Goal: Complete application form

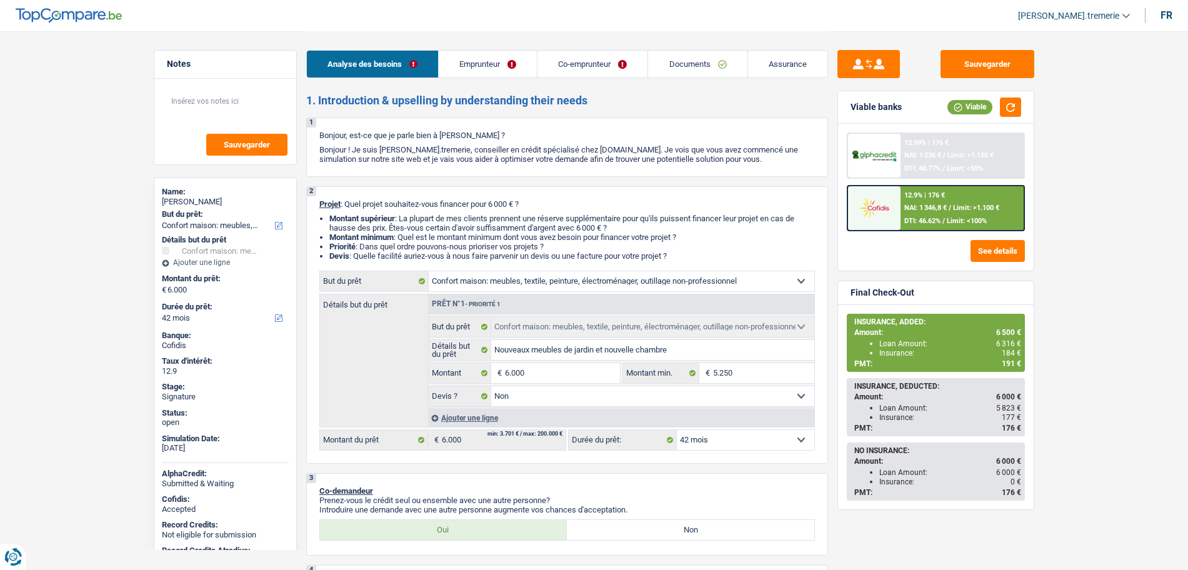
select select "household"
select select "42"
select select "household"
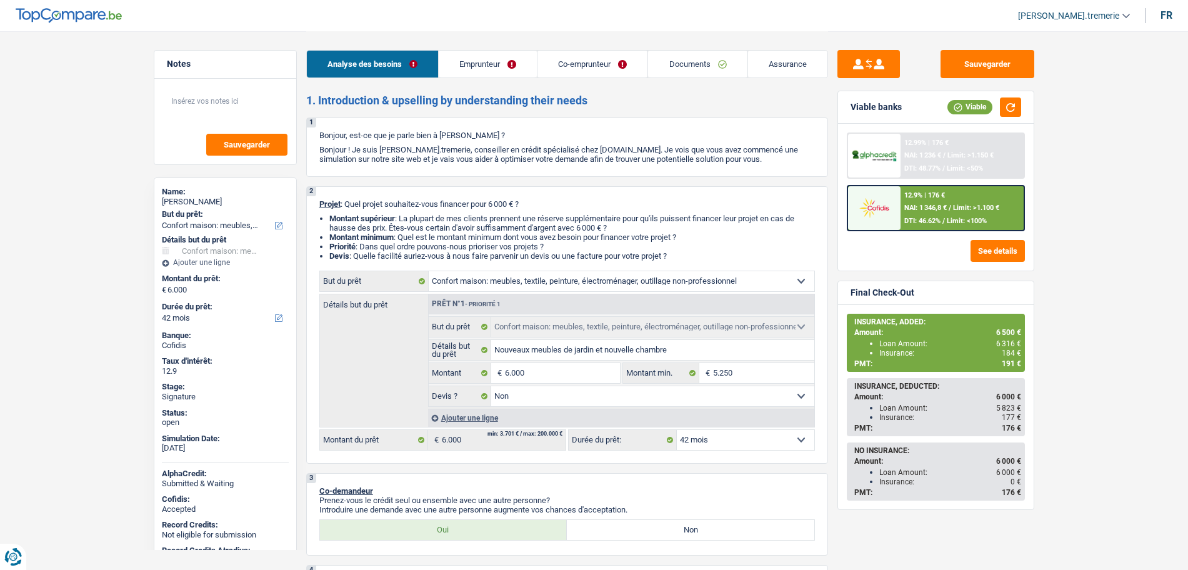
select select "false"
select select "42"
select select "worker"
select select "noProfession"
select select "netSalary"
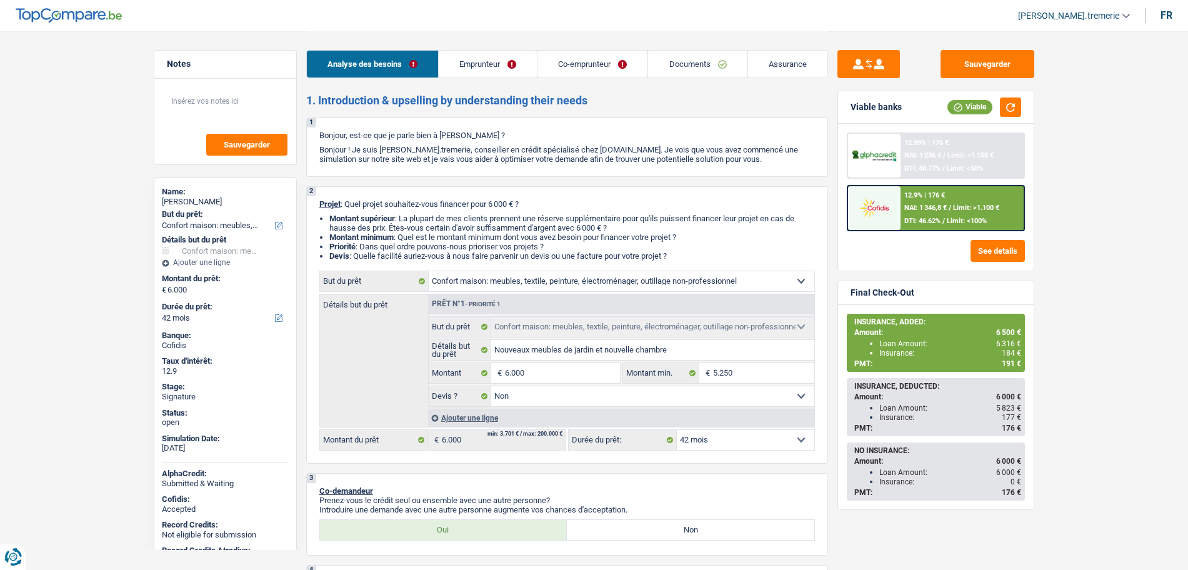
select select "familyAllowances"
select select "rents"
select select "household"
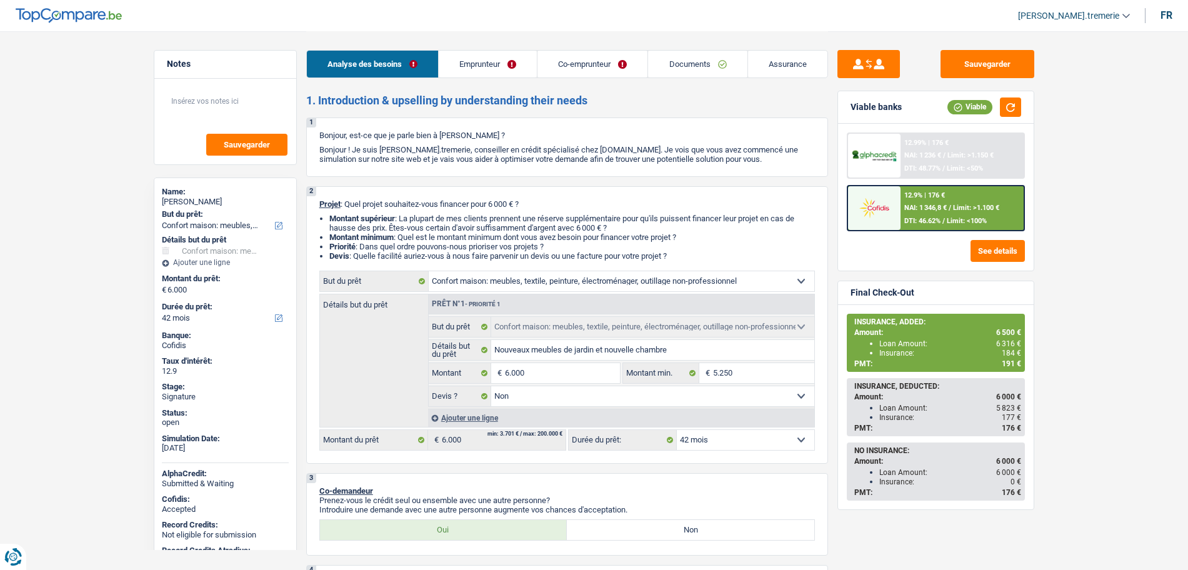
select select "false"
select select "42"
drag, startPoint x: 0, startPoint y: 0, endPoint x: 736, endPoint y: 72, distance: 739.7
click at [736, 72] on link "Documents" at bounding box center [697, 64] width 99 height 27
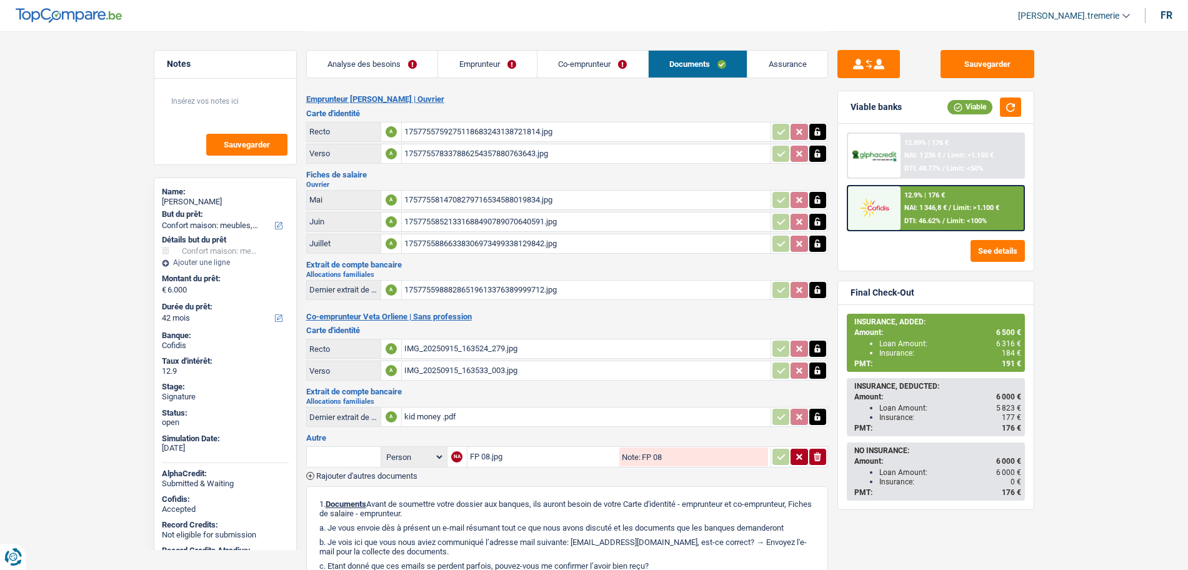
click at [469, 192] on div "1757755814708279716534588019834.jpg" at bounding box center [586, 200] width 364 height 19
click at [429, 241] on div "17577558866338306973499338129842.jpg" at bounding box center [586, 243] width 364 height 19
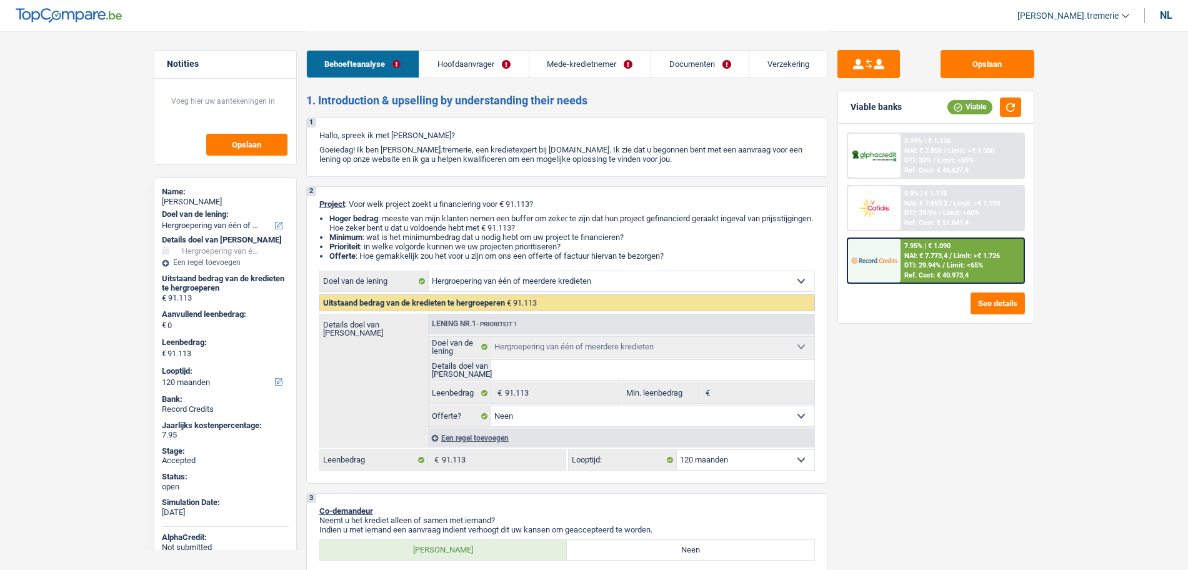
select select "refinancing"
select select "120"
select select "refinancing"
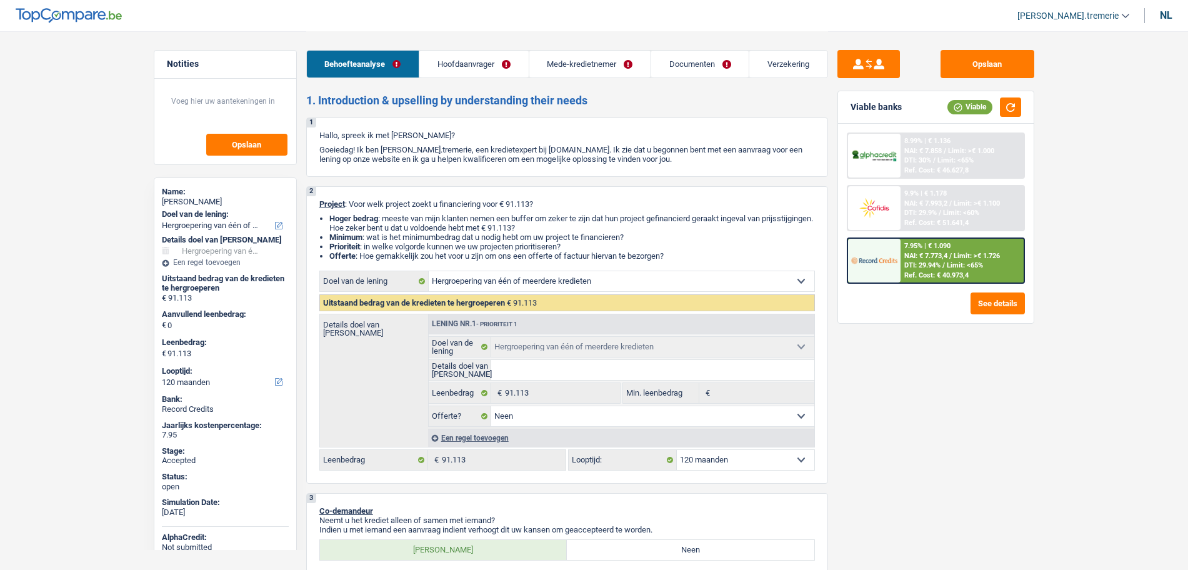
select select "false"
select select "120"
select select "independent"
select select "publicEmployee"
select select "familyAllowances"
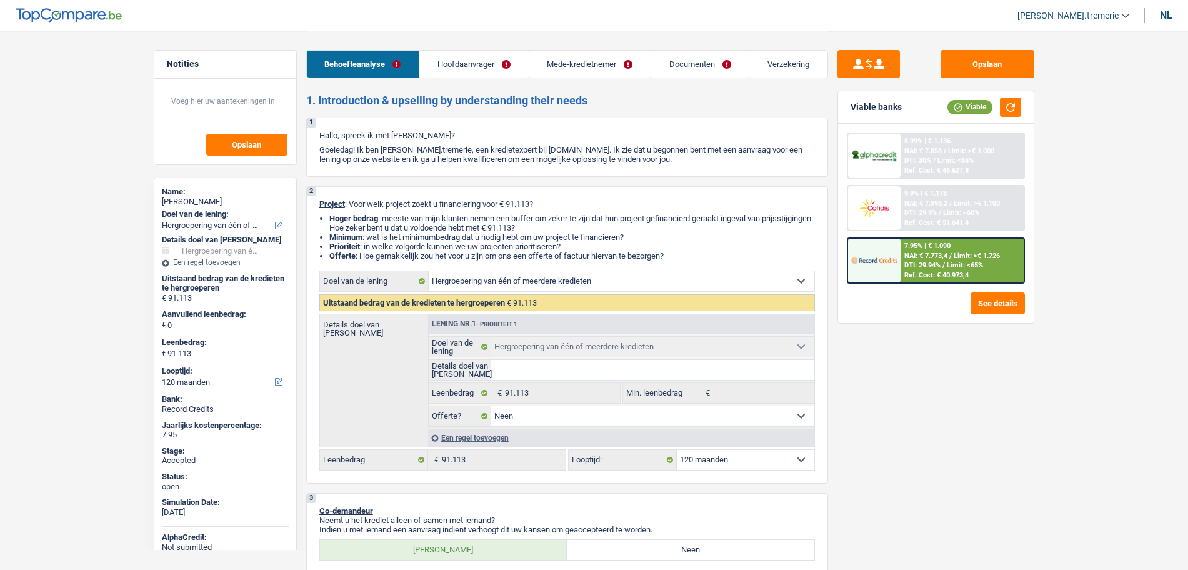
select select "netSalary"
select select "mealVouchers"
select select "ownerWithMortgage"
select select "mortgage"
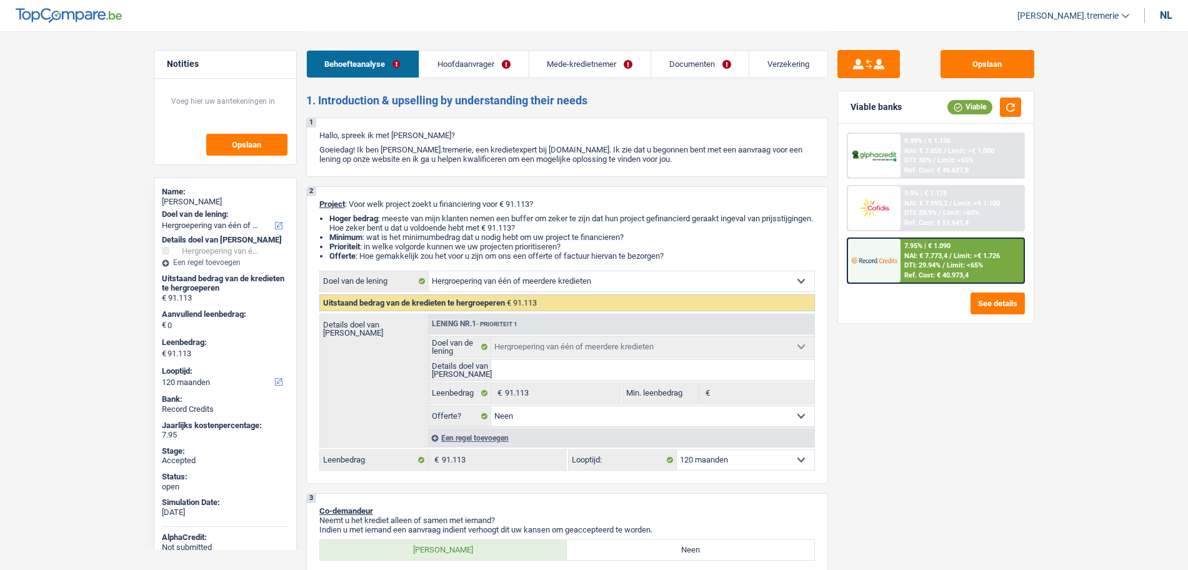
select select "240"
select select "renovationLoan"
select select "120"
select select "carLoan"
select select "84"
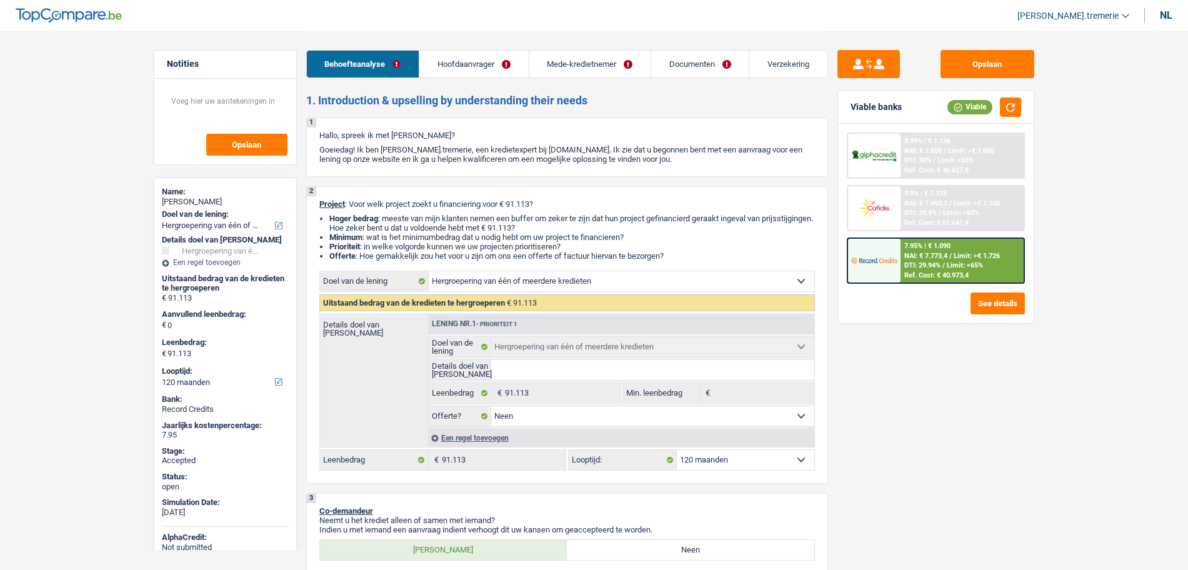
select select "carLoan"
select select "60"
select select "renovationLoan"
select select "60"
select select "renovationLoan"
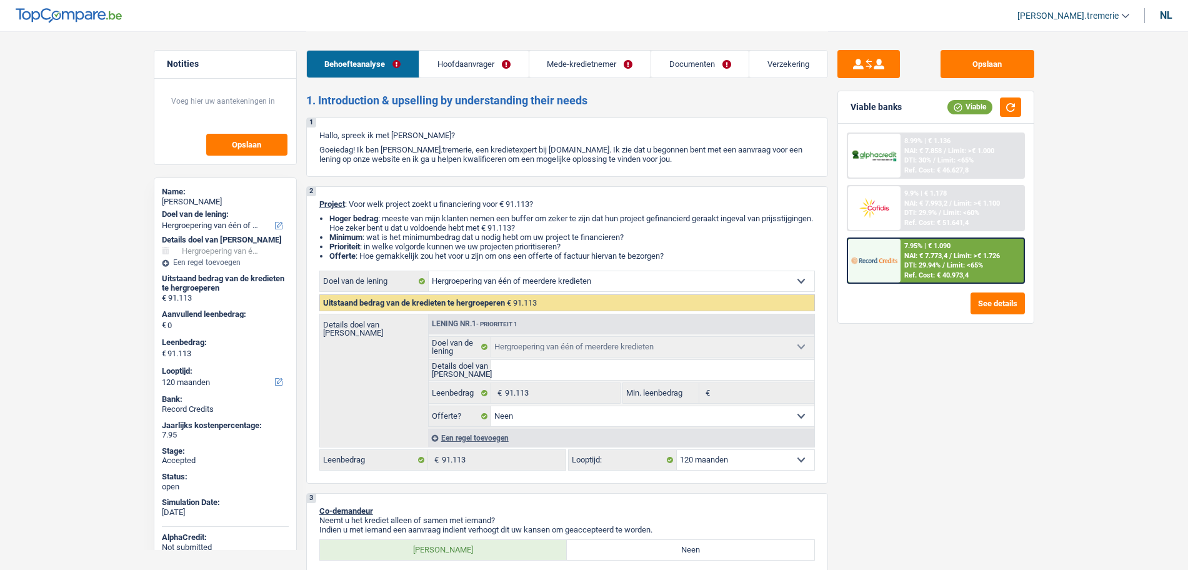
select select "60"
select select "renovationLoan"
select select "120"
select select "cardOrCredit"
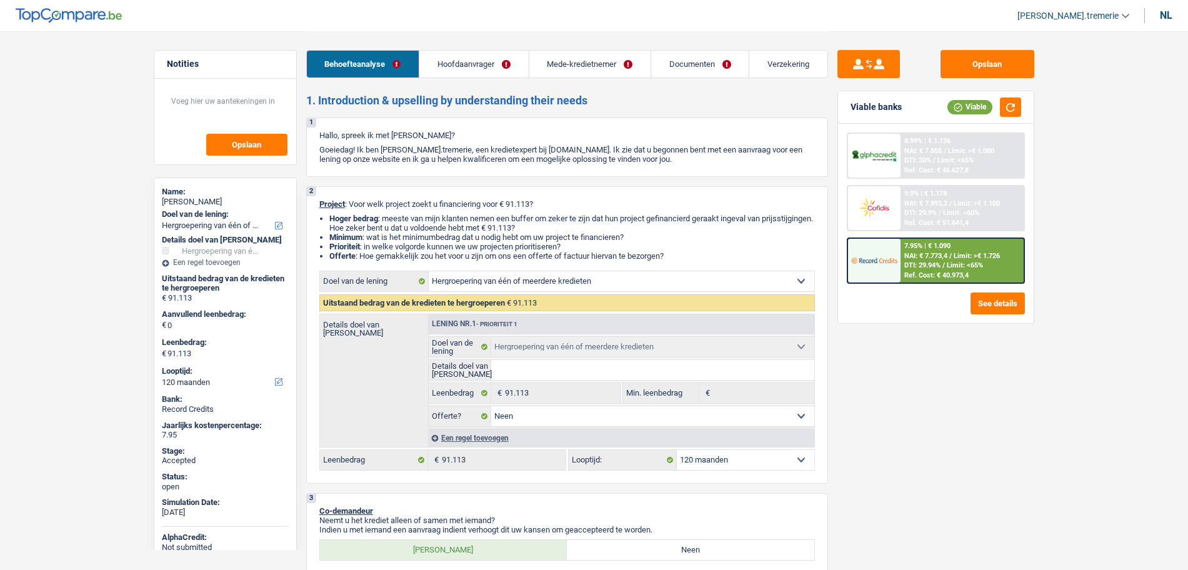
select select "refinancing"
select select "false"
select select "120"
click at [786, 67] on link "Verzekering" at bounding box center [787, 64] width 77 height 27
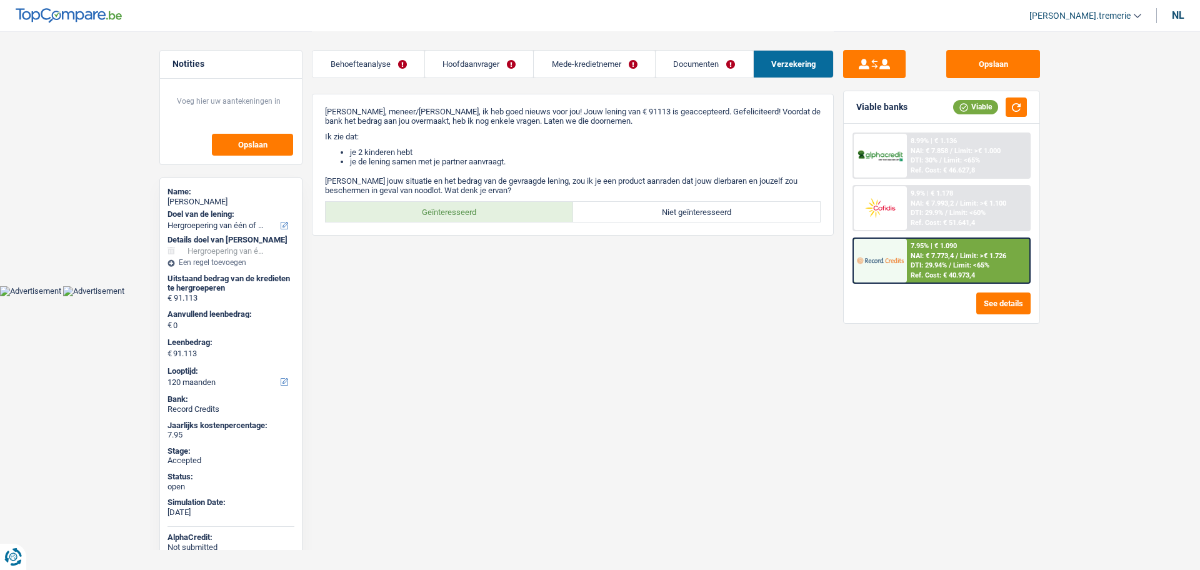
click at [387, 63] on link "Behoefteanalyse" at bounding box center [368, 64] width 112 height 27
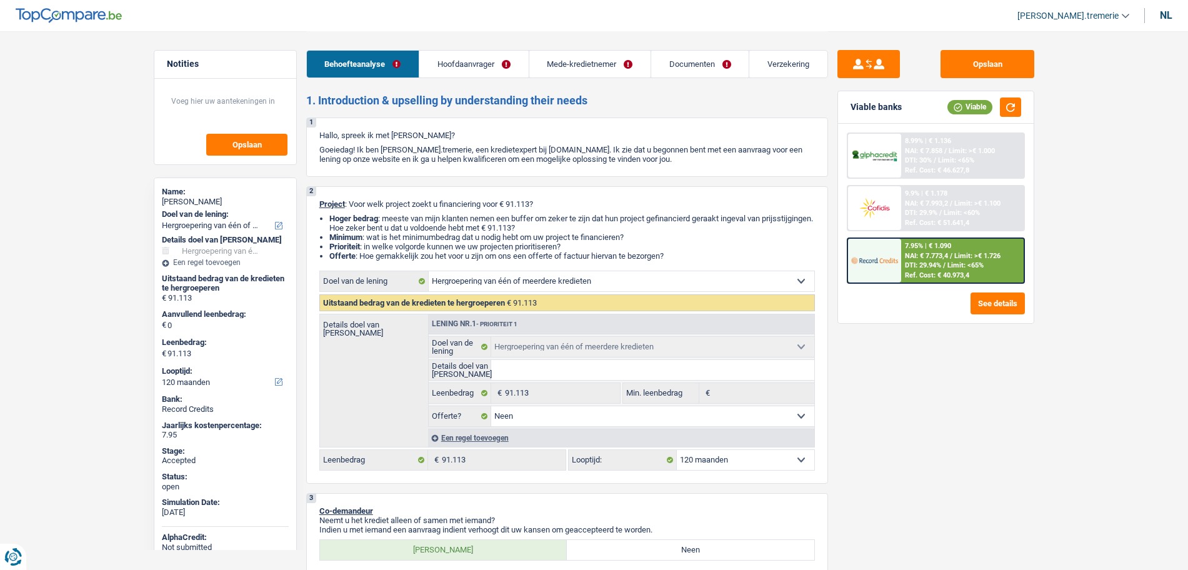
click at [469, 71] on link "Hoofdaanvrager" at bounding box center [473, 64] width 109 height 27
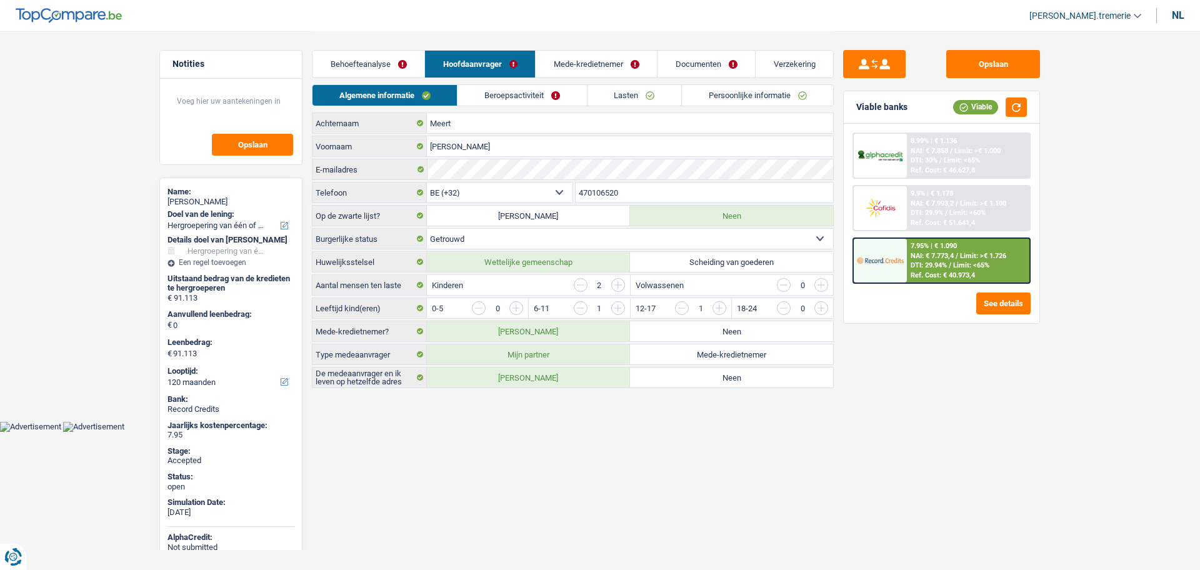
click at [731, 91] on link "Persoonlijke informatie" at bounding box center [757, 95] width 151 height 21
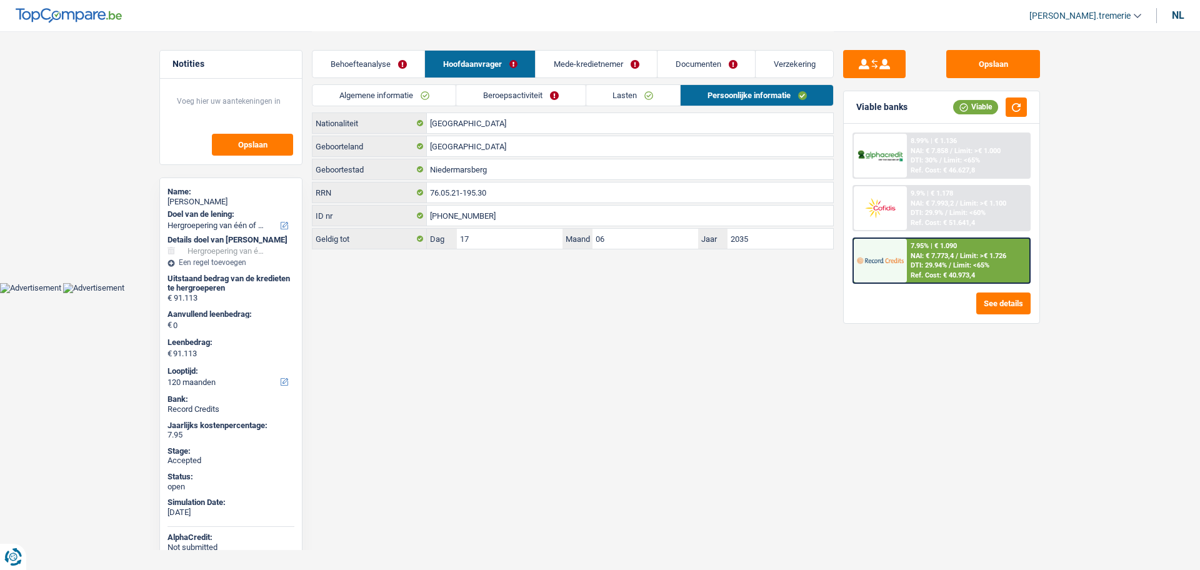
click at [560, 66] on link "Mede-kredietnemer" at bounding box center [596, 64] width 121 height 27
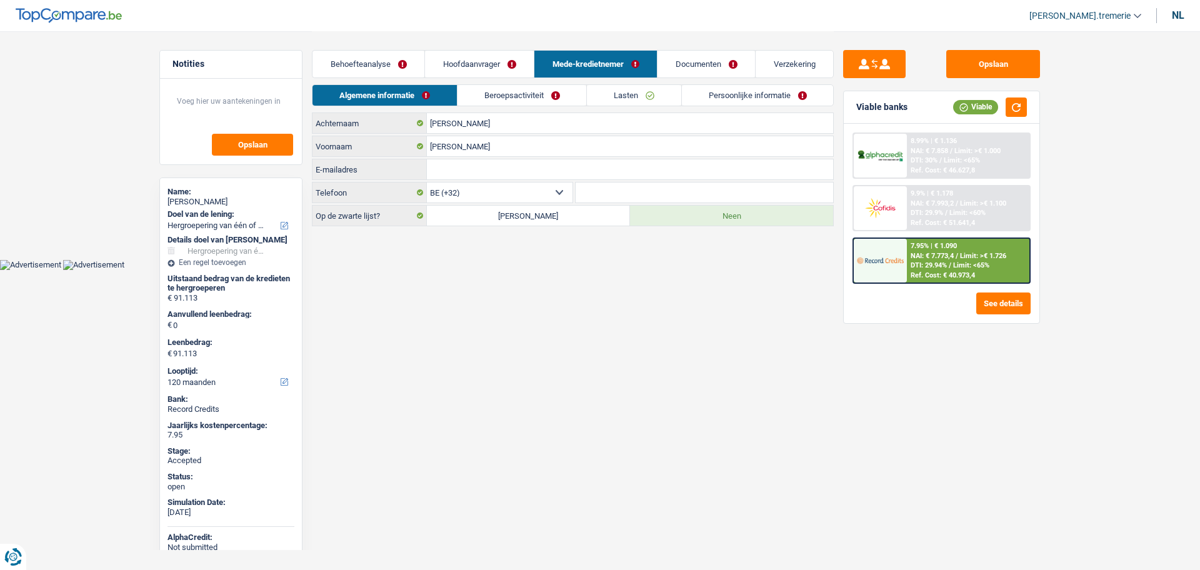
click at [783, 93] on link "Persoonlijke informatie" at bounding box center [758, 95] width 152 height 21
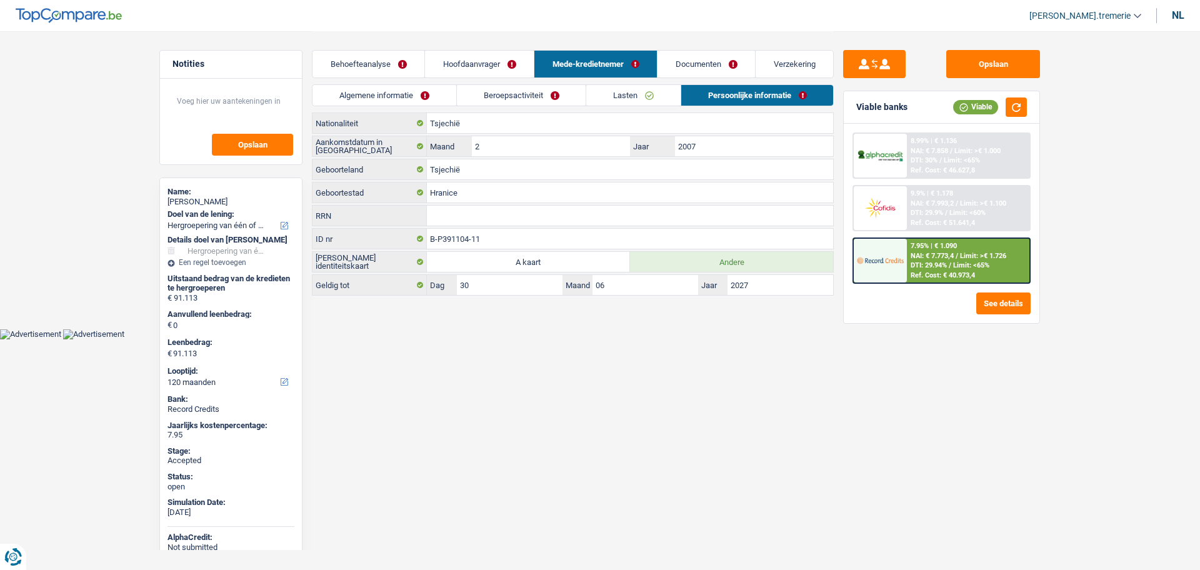
click at [481, 71] on link "Hoofdaanvrager" at bounding box center [479, 64] width 109 height 27
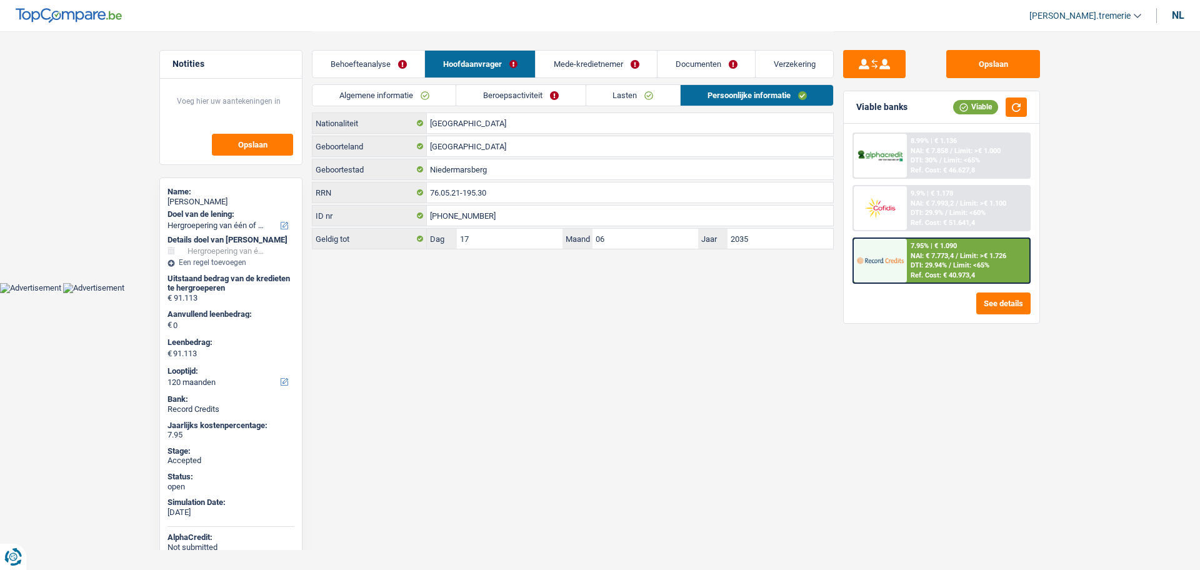
click at [635, 94] on link "Lasten" at bounding box center [633, 95] width 94 height 21
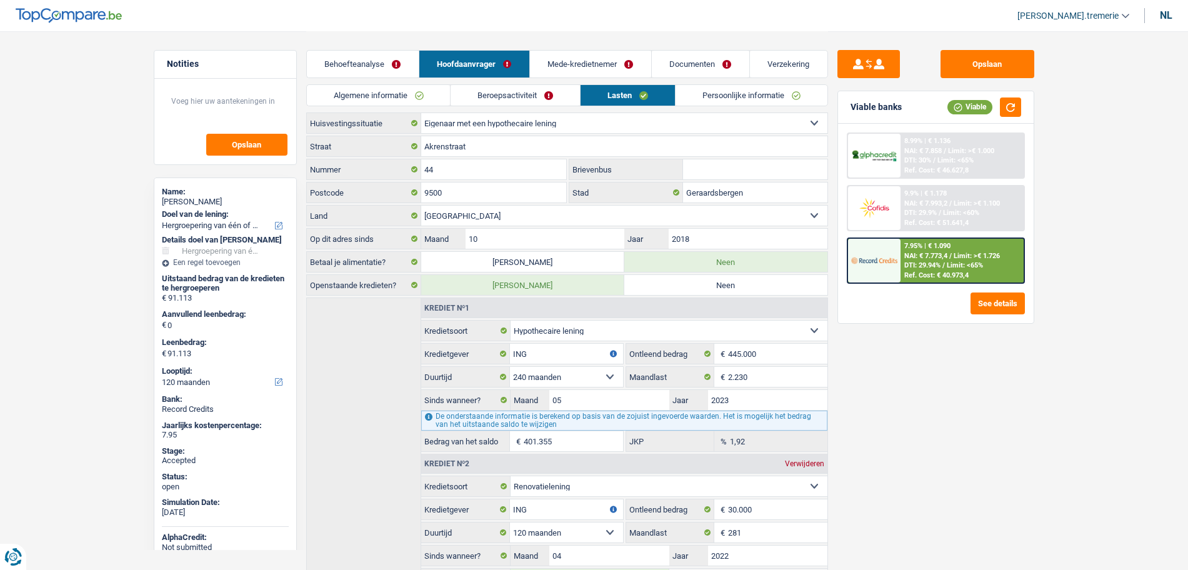
click at [370, 59] on link "Behoefteanalyse" at bounding box center [363, 64] width 112 height 27
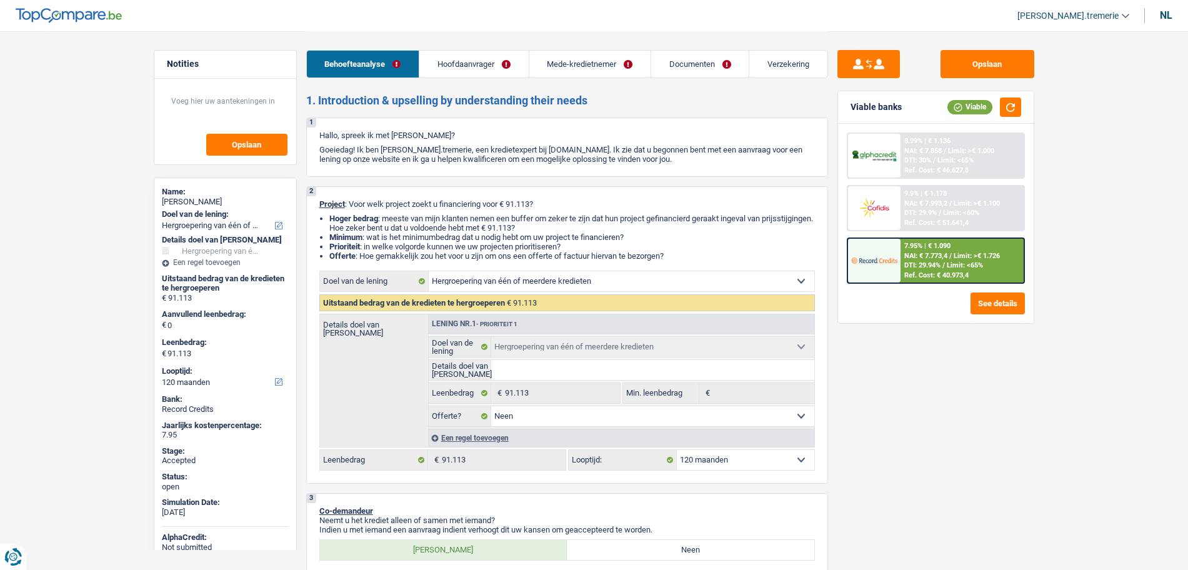
click at [439, 66] on link "Hoofdaanvrager" at bounding box center [473, 64] width 109 height 27
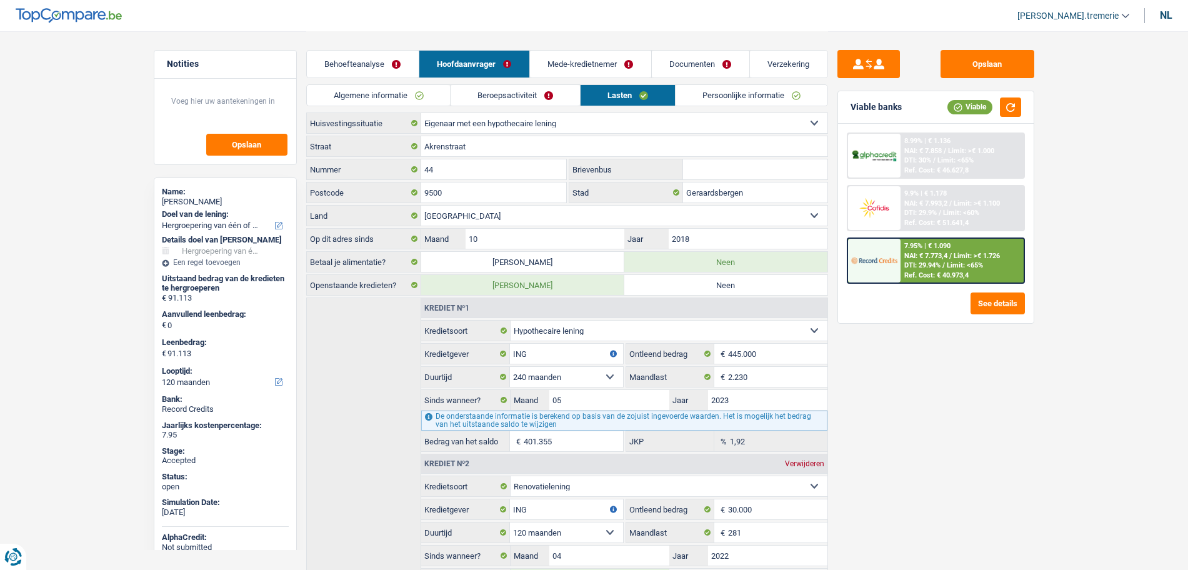
click at [390, 99] on link "Algemene informatie" at bounding box center [379, 95] width 144 height 21
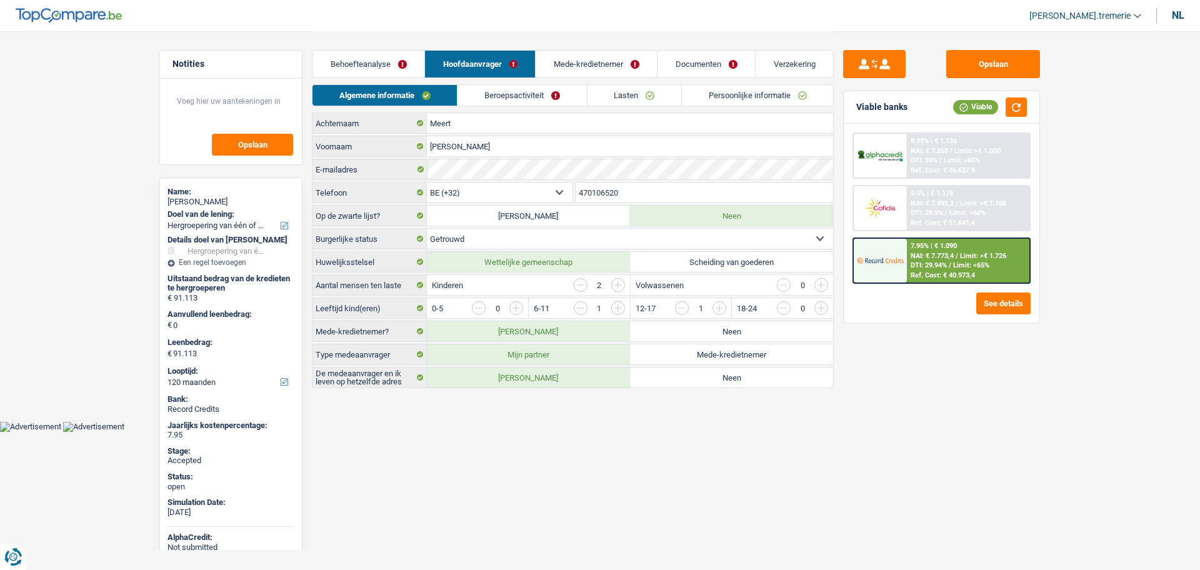
click at [729, 91] on link "Persoonlijke informatie" at bounding box center [757, 95] width 151 height 21
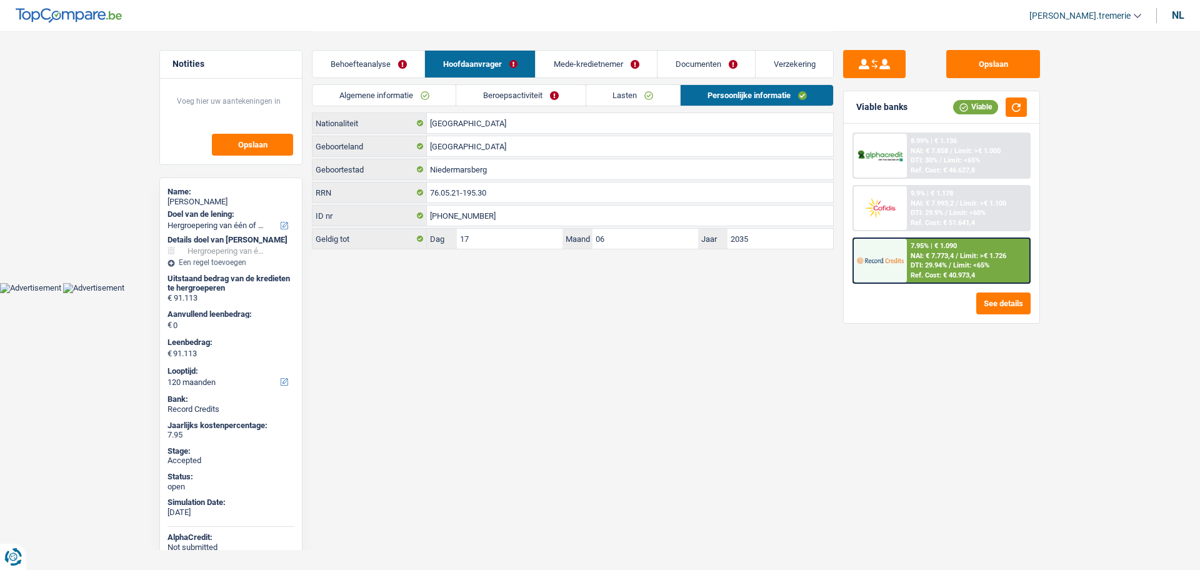
click at [688, 66] on link "Documenten" at bounding box center [705, 64] width 97 height 27
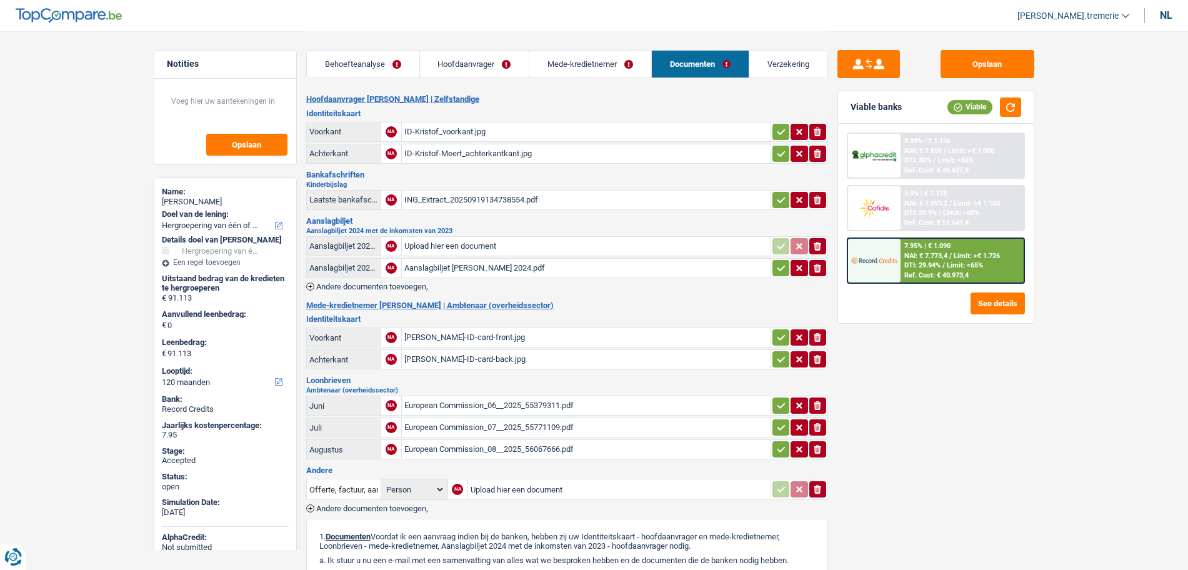
click at [475, 61] on link "Hoofdaanvrager" at bounding box center [474, 64] width 109 height 27
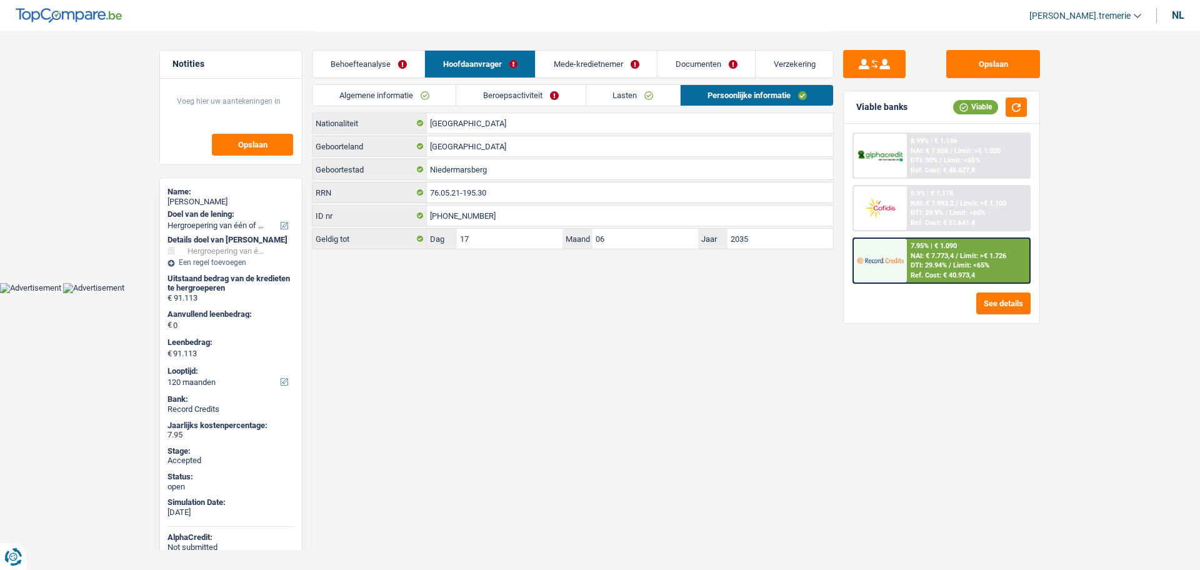
click at [566, 61] on link "Mede-kredietnemer" at bounding box center [596, 64] width 121 height 27
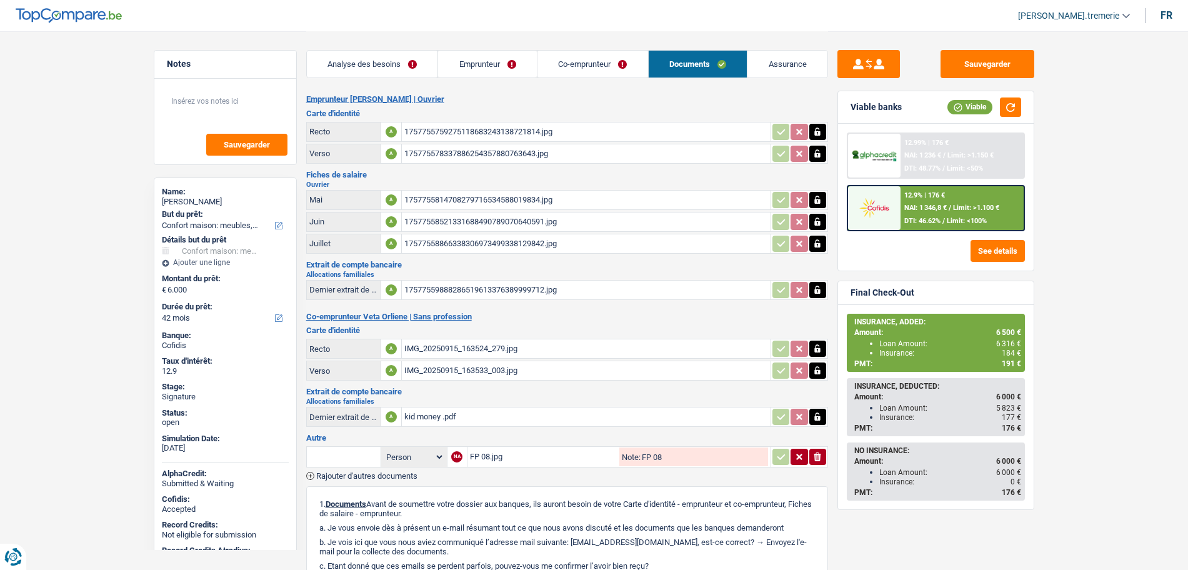
select select "household"
select select "42"
click at [342, 454] on input "text" at bounding box center [343, 457] width 69 height 20
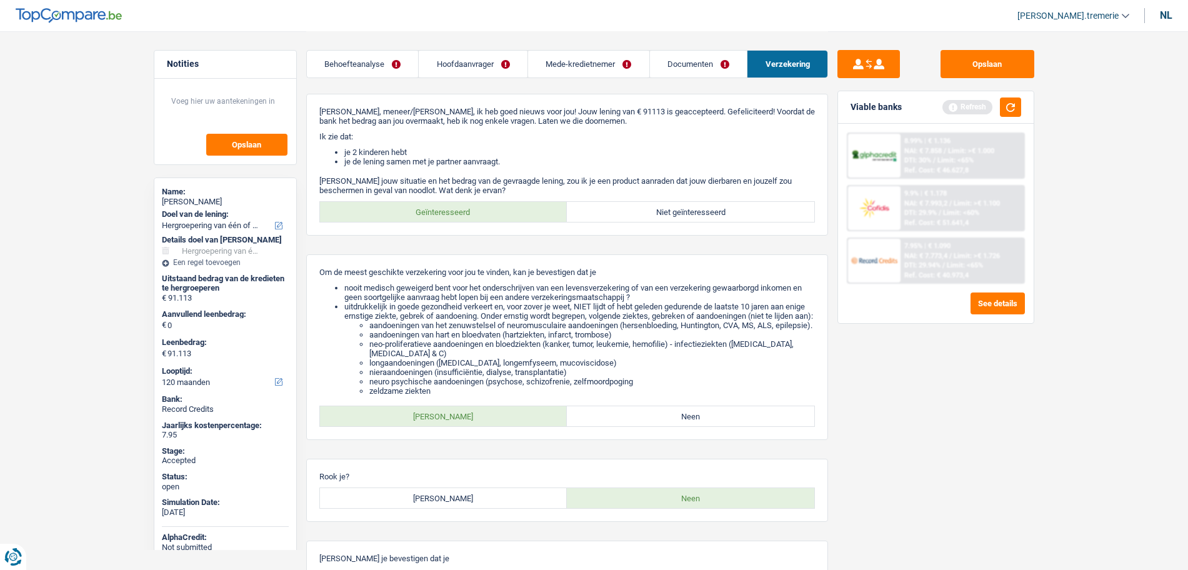
select select "refinancing"
select select "120"
click at [718, 72] on link "Documenten" at bounding box center [698, 64] width 97 height 27
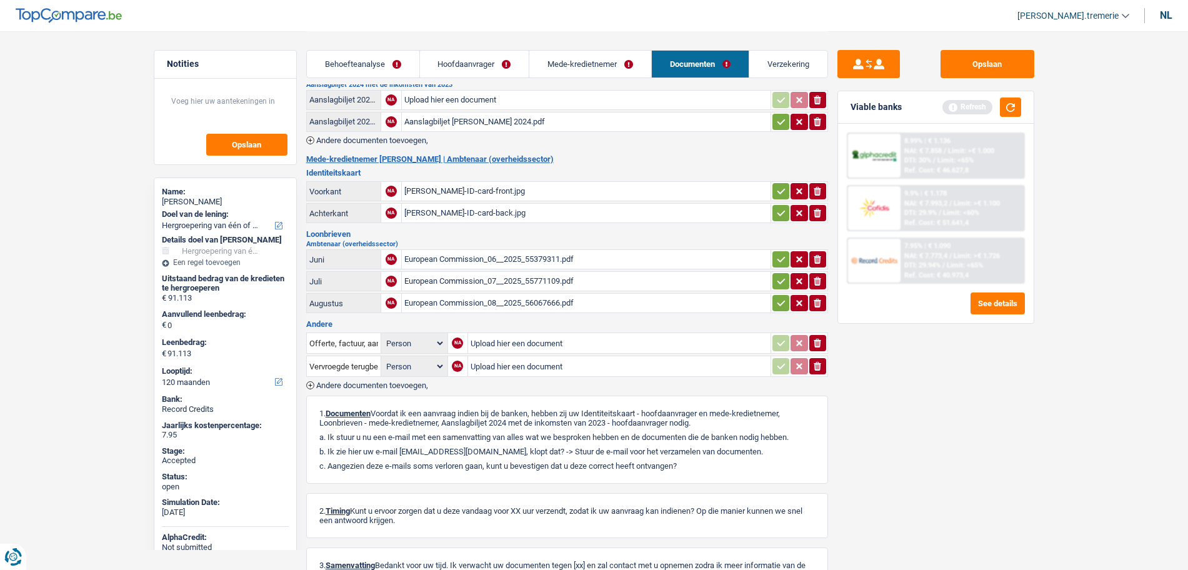
scroll to position [221, 0]
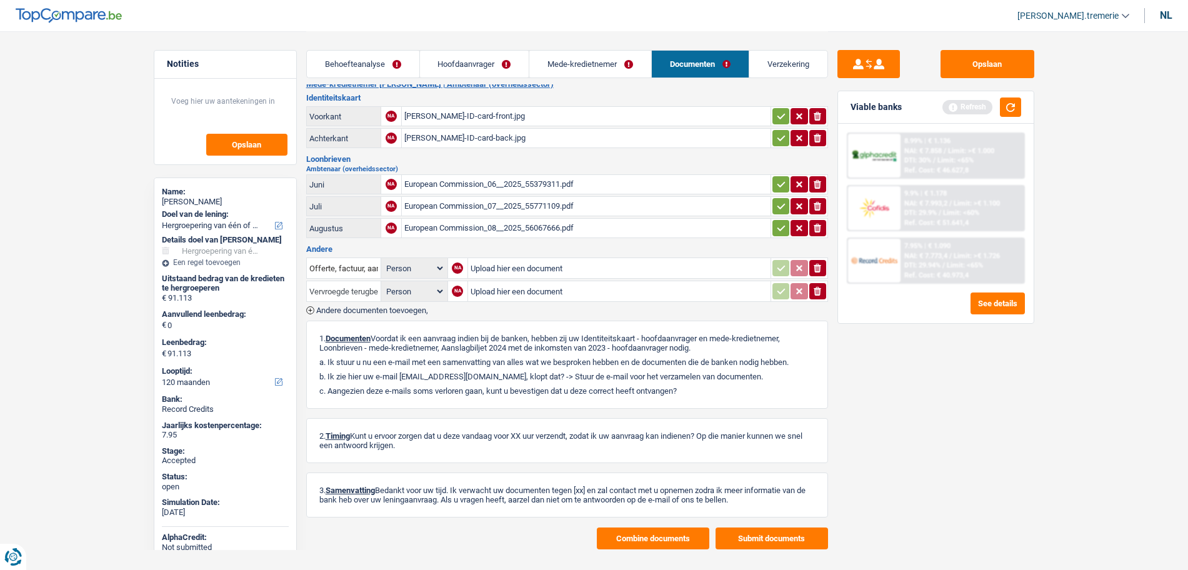
click at [359, 293] on input "Vervroegde terugbetalingsbrief van een lening" at bounding box center [343, 291] width 69 height 20
